Goal: Information Seeking & Learning: Learn about a topic

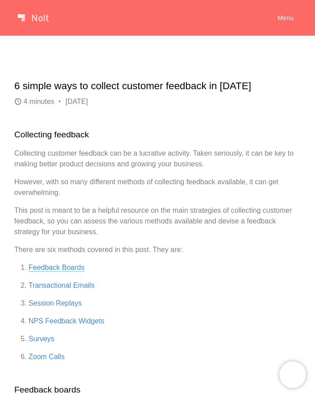
click at [42, 266] on link "Feedback Boards" at bounding box center [57, 268] width 56 height 8
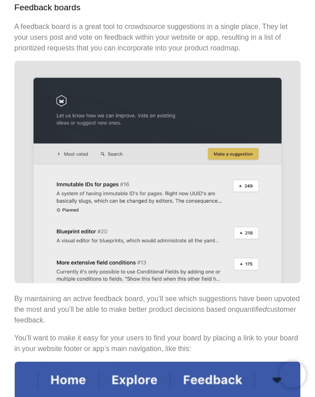
scroll to position [384, 0]
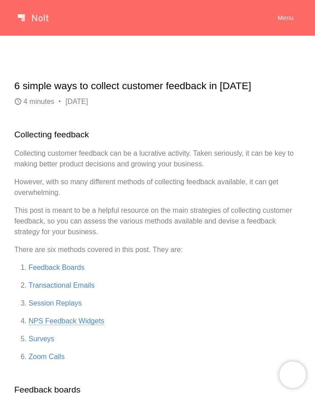
click at [62, 323] on link "NPS Feedback Widgets" at bounding box center [67, 321] width 76 height 8
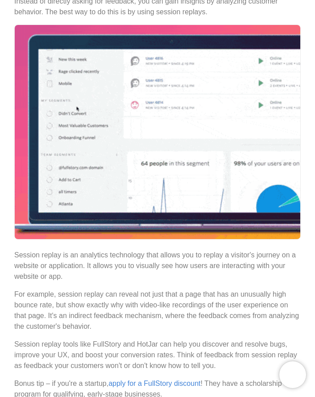
scroll to position [2109, 0]
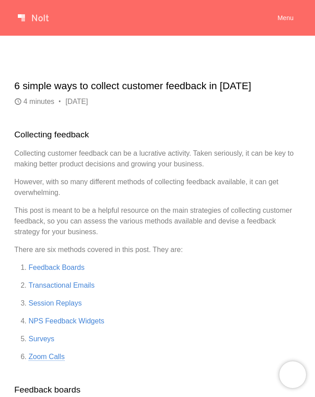
click at [40, 356] on link "Zoom Calls" at bounding box center [47, 357] width 36 height 8
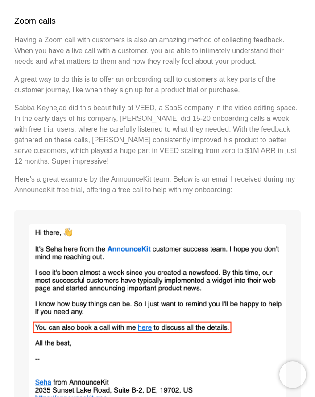
scroll to position [2915, 0]
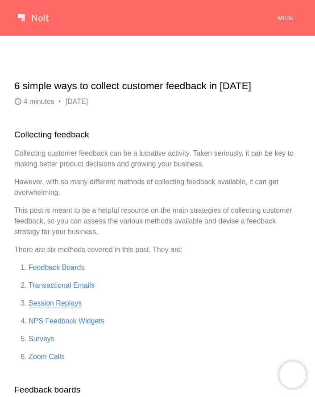
click at [53, 303] on link "Session Replays" at bounding box center [55, 303] width 53 height 8
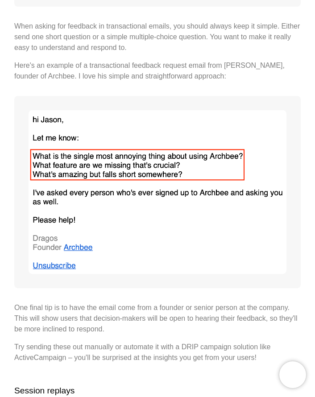
scroll to position [1664, 0]
